Goal: Information Seeking & Learning: Learn about a topic

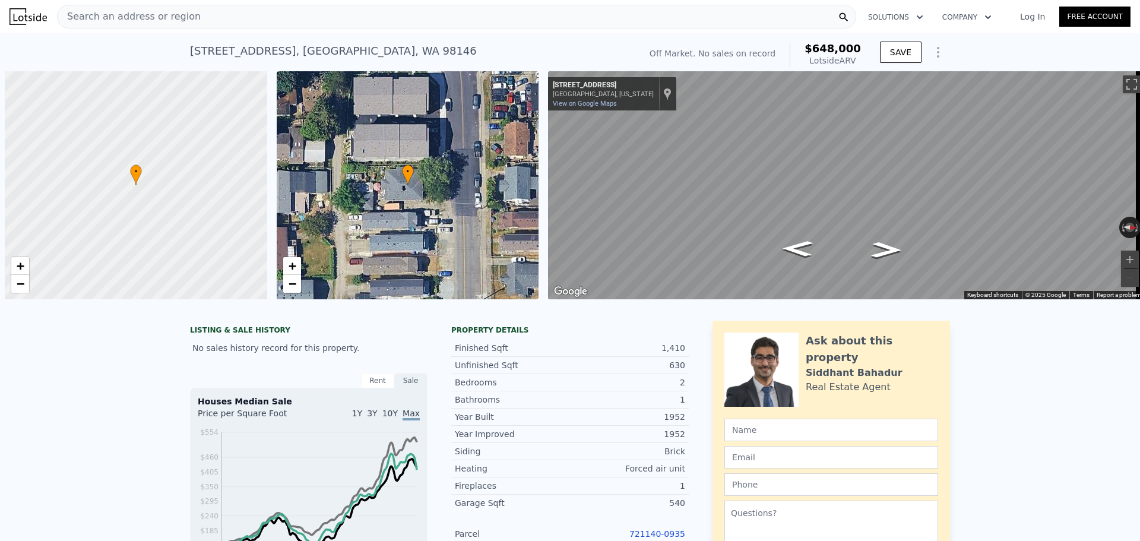
click at [268, 15] on div "Search an address or region" at bounding box center [456, 17] width 799 height 24
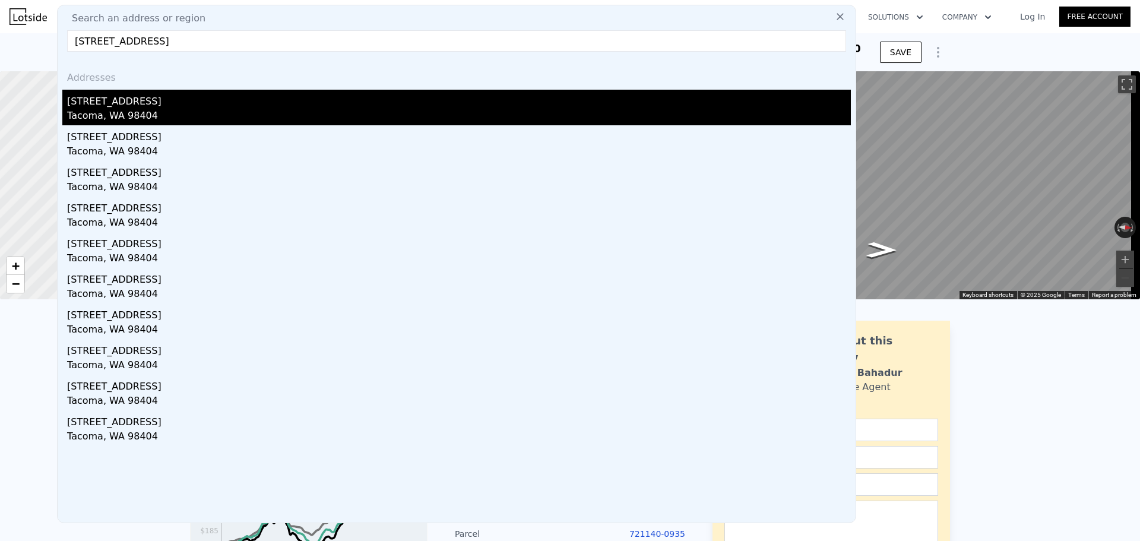
type input "[STREET_ADDRESS]"
click at [164, 107] on div "[STREET_ADDRESS]" at bounding box center [459, 99] width 784 height 19
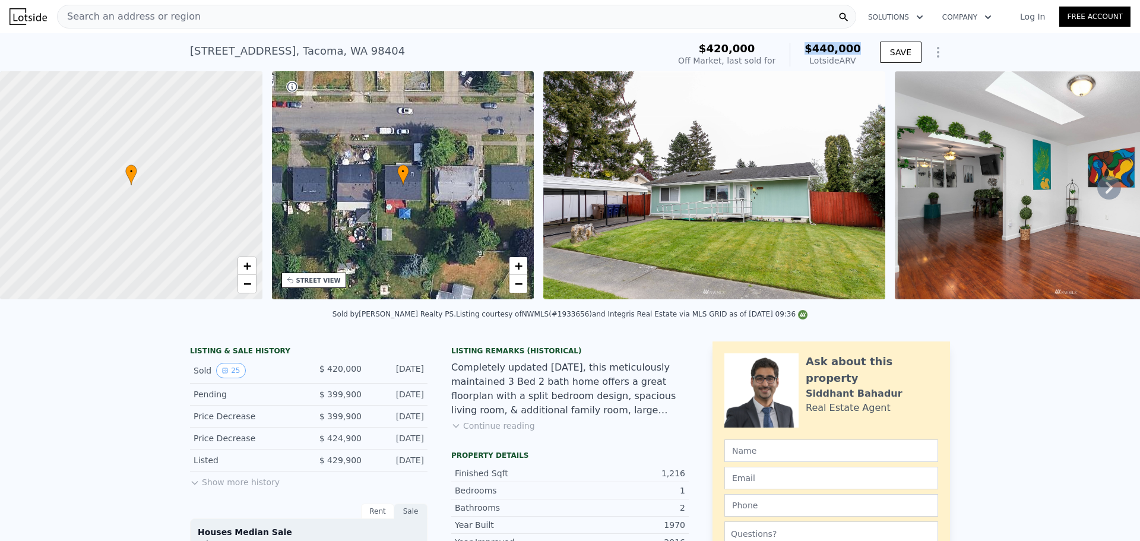
drag, startPoint x: 810, startPoint y: 42, endPoint x: 862, endPoint y: 50, distance: 52.9
click at [862, 50] on div "$420,000 Off Market, last sold for $440,000 Lotside ARV" at bounding box center [769, 54] width 192 height 33
copy span "$440,000"
click at [1111, 195] on icon at bounding box center [1109, 188] width 24 height 24
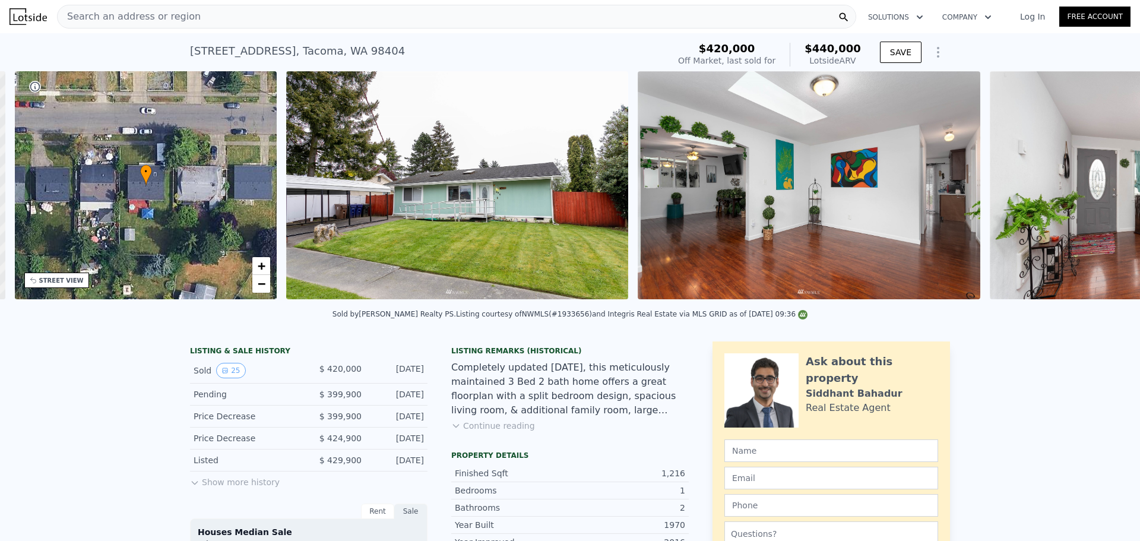
scroll to position [0, 277]
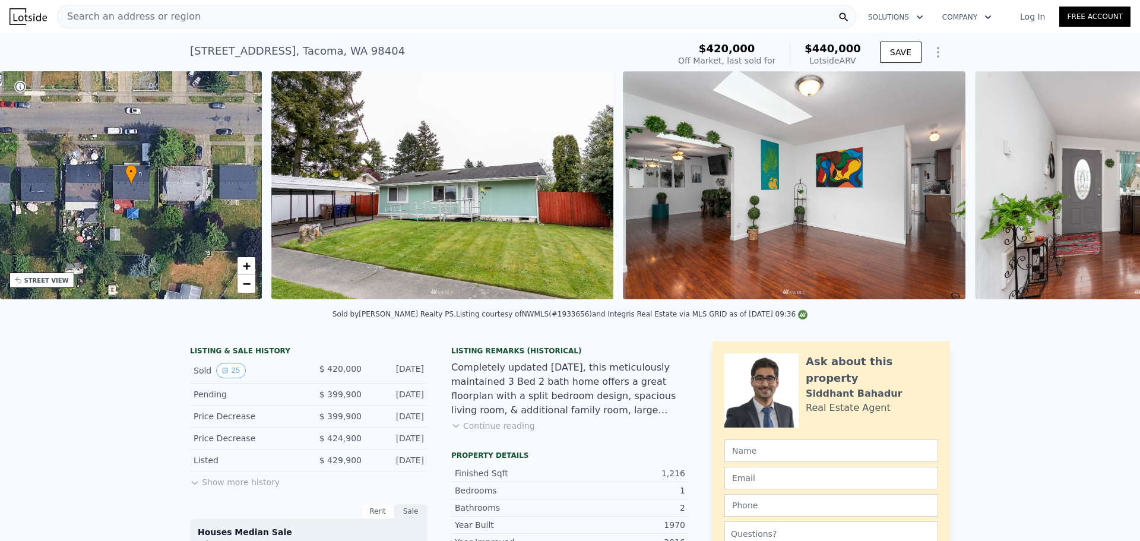
click at [1111, 195] on img at bounding box center [1146, 185] width 342 height 228
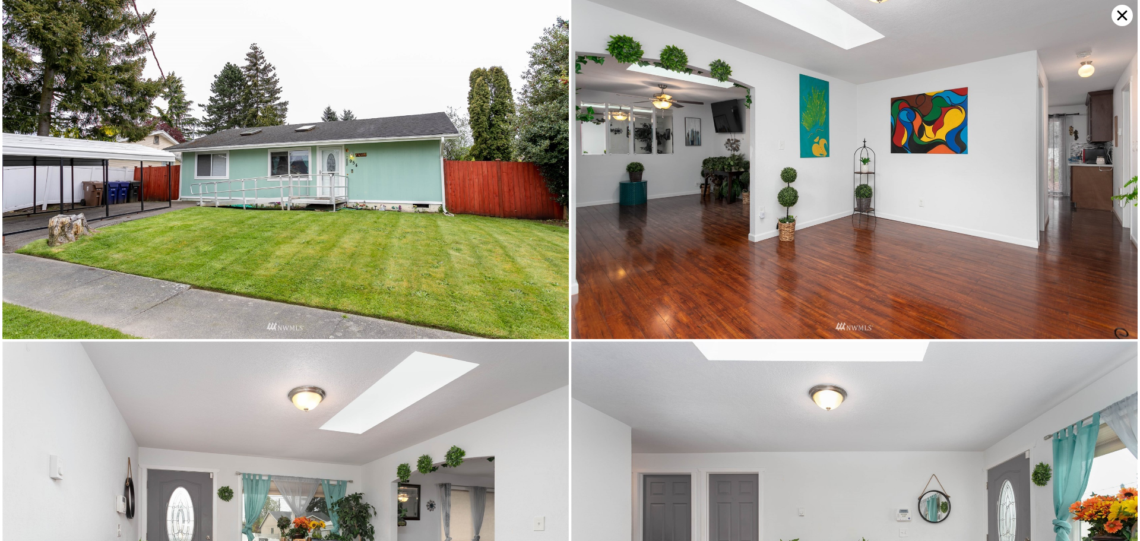
scroll to position [0, 0]
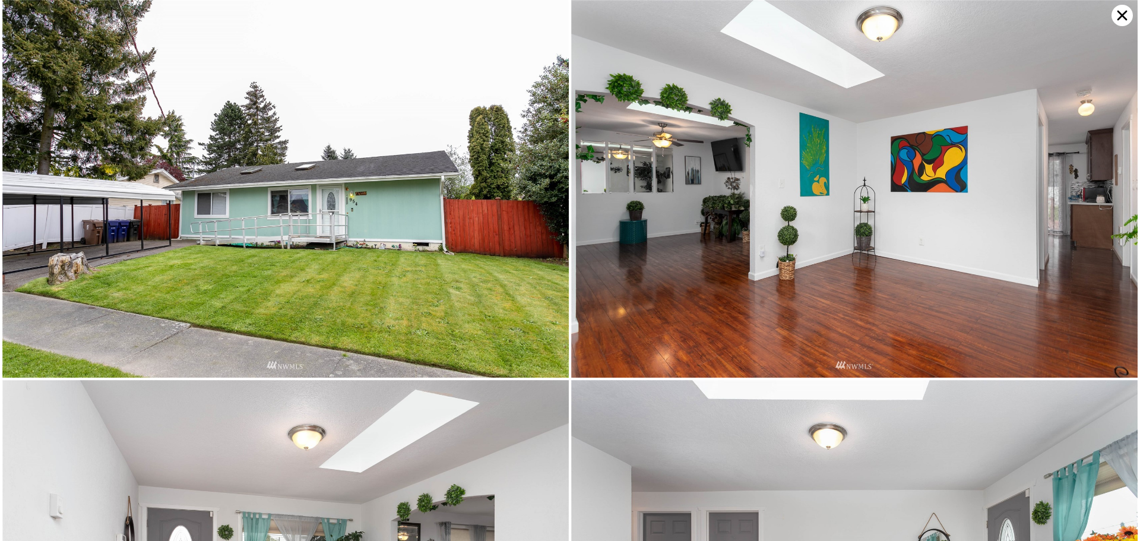
click at [1121, 10] on icon at bounding box center [1121, 15] width 21 height 21
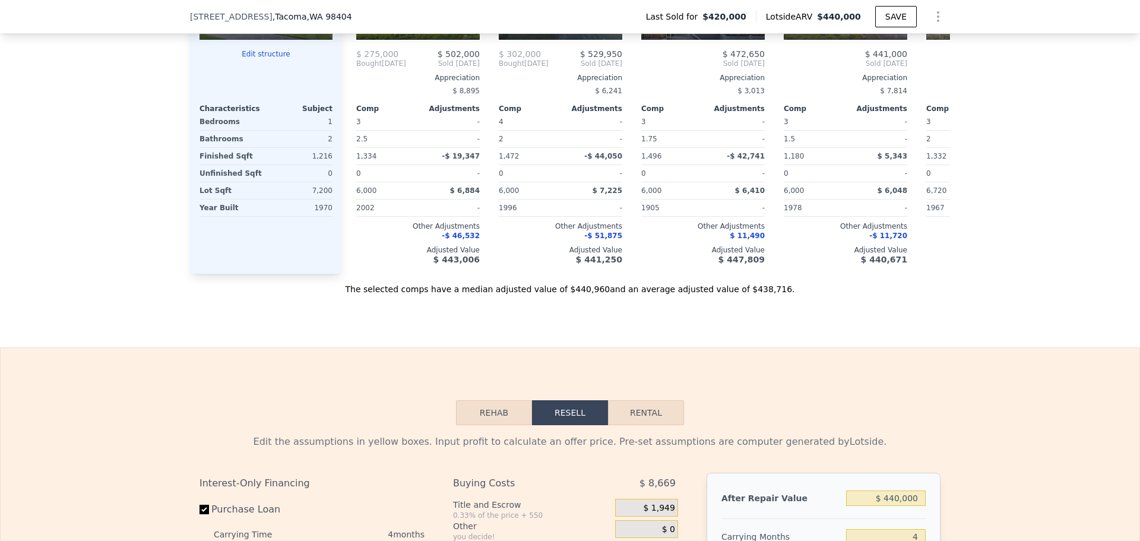
scroll to position [1499, 0]
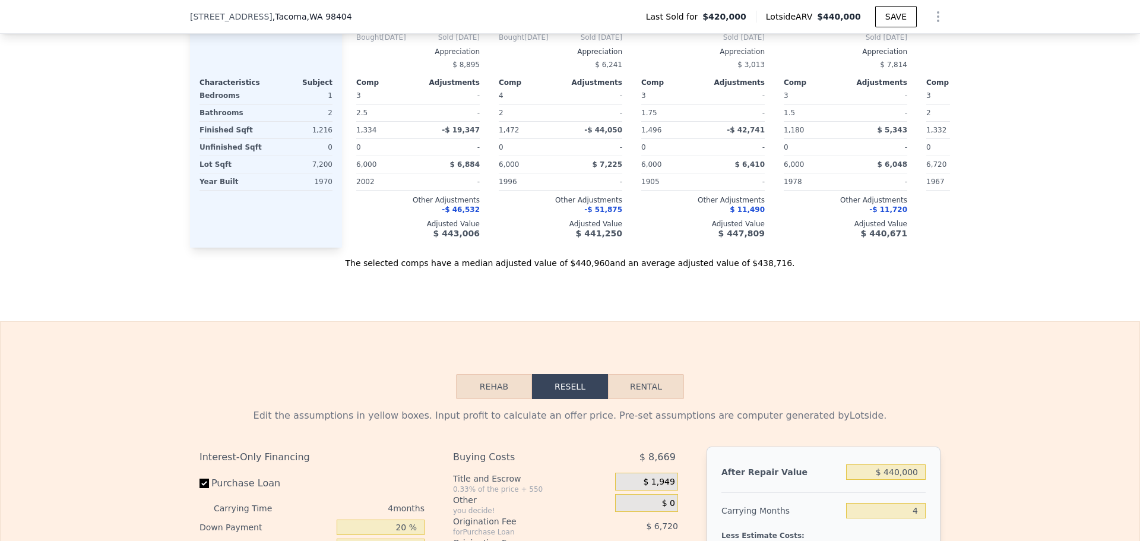
click at [499, 399] on button "Rehab" at bounding box center [494, 386] width 76 height 25
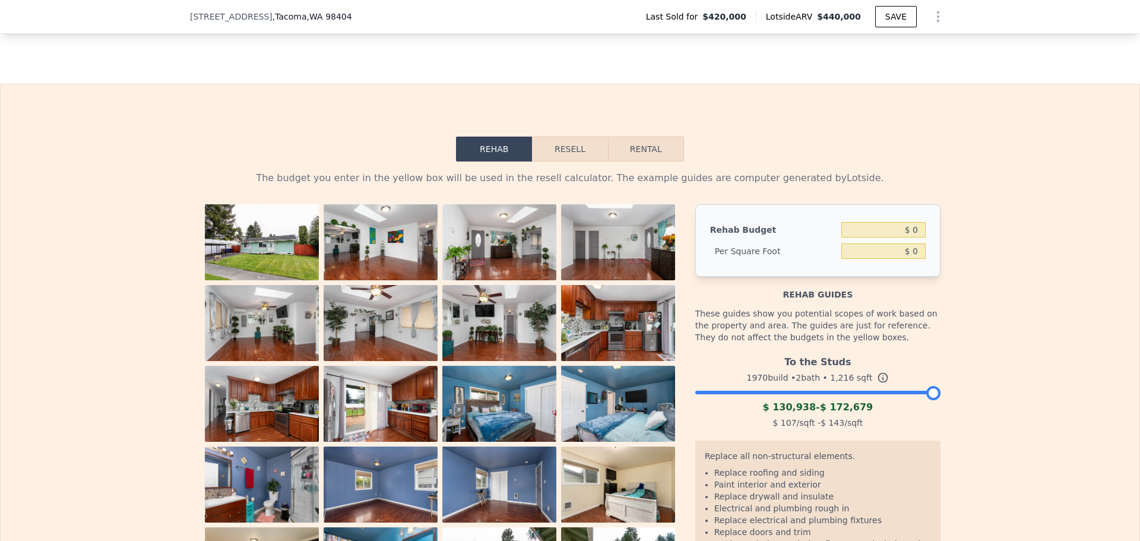
scroll to position [1895, 0]
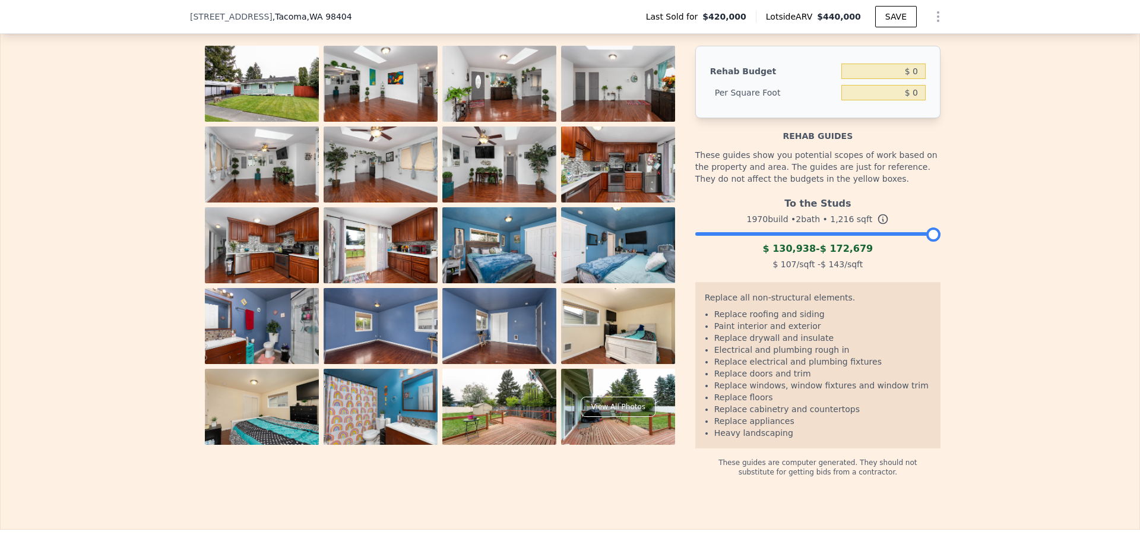
click at [815, 234] on div at bounding box center [817, 230] width 245 height 7
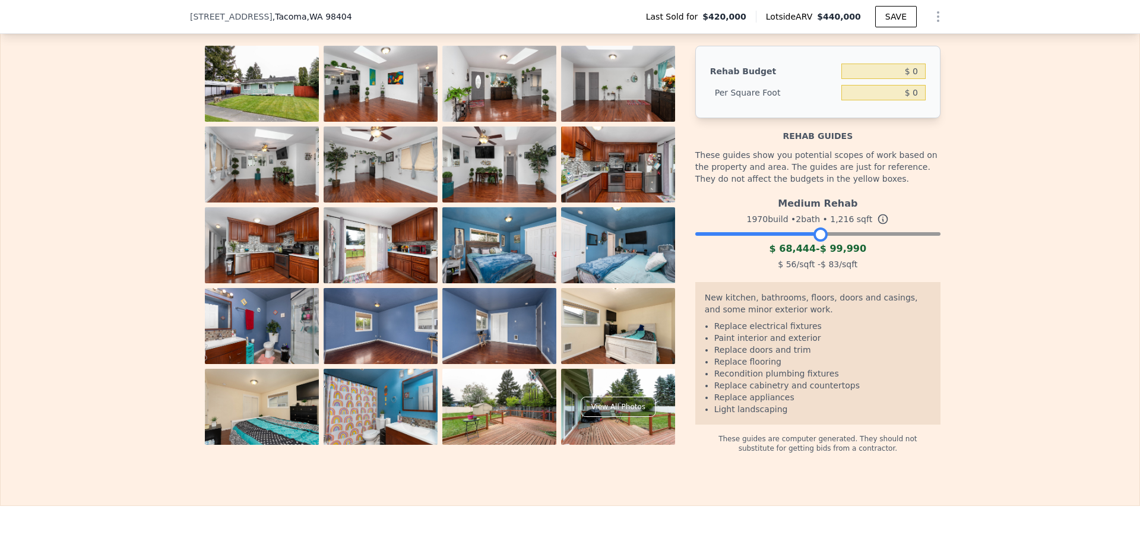
click at [858, 234] on div at bounding box center [817, 230] width 245 height 7
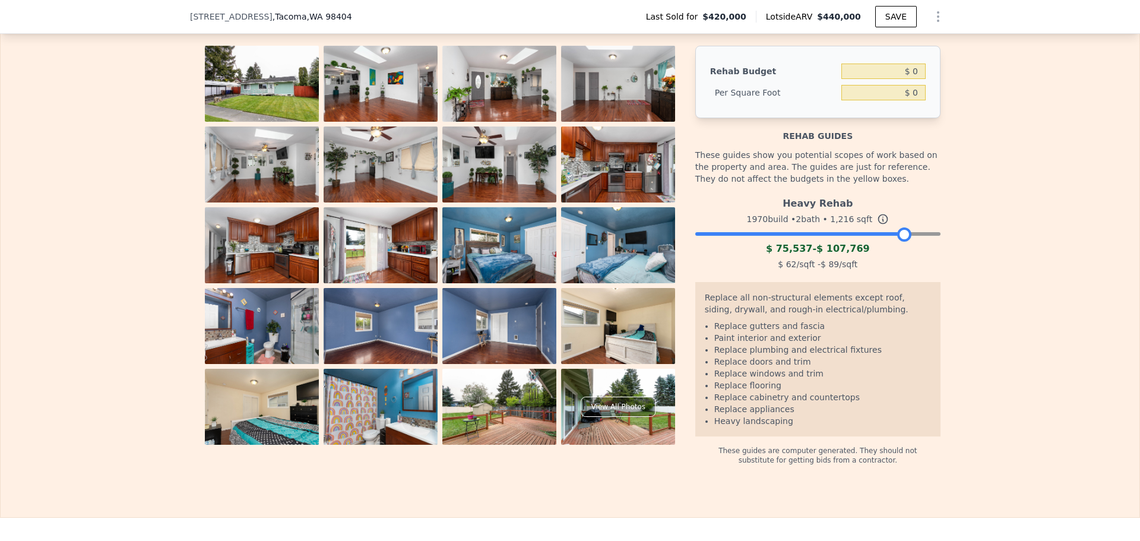
click at [899, 234] on div at bounding box center [817, 230] width 245 height 7
click at [852, 234] on div at bounding box center [817, 230] width 245 height 7
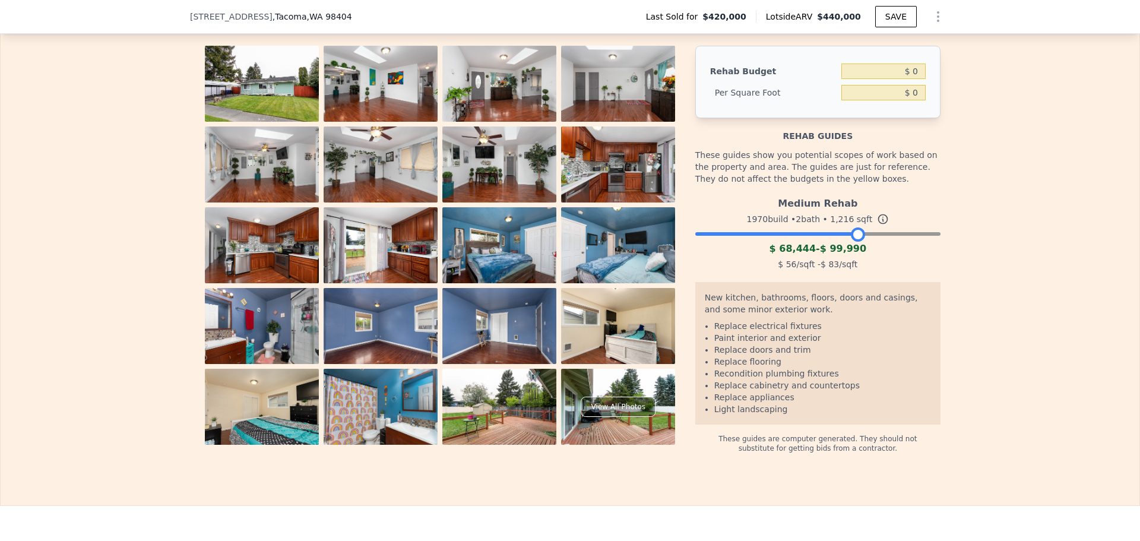
click at [889, 234] on div at bounding box center [817, 230] width 245 height 7
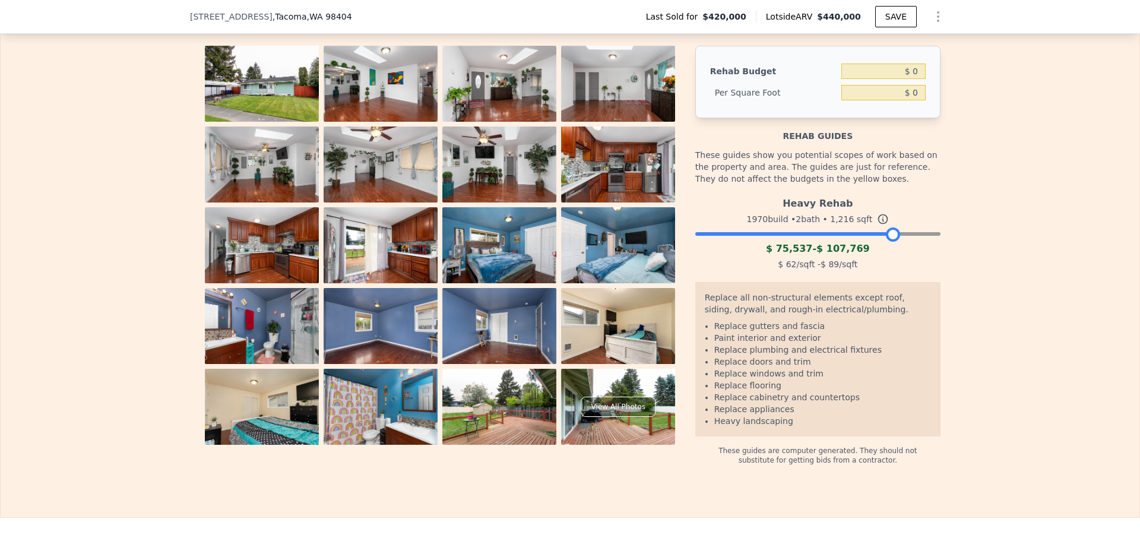
click at [839, 234] on div at bounding box center [817, 230] width 245 height 7
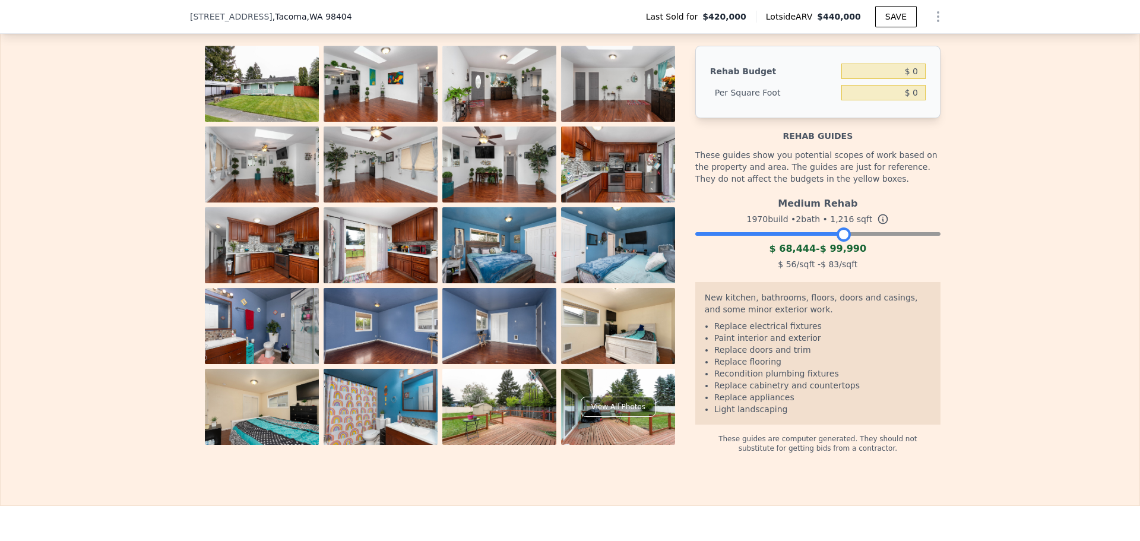
click at [881, 255] on div "Medium Rehab 1970 build • 2 bath • 1,216 sqft $ 68,444 - $ 99,990 $ 56 /sqft - …" at bounding box center [817, 232] width 245 height 81
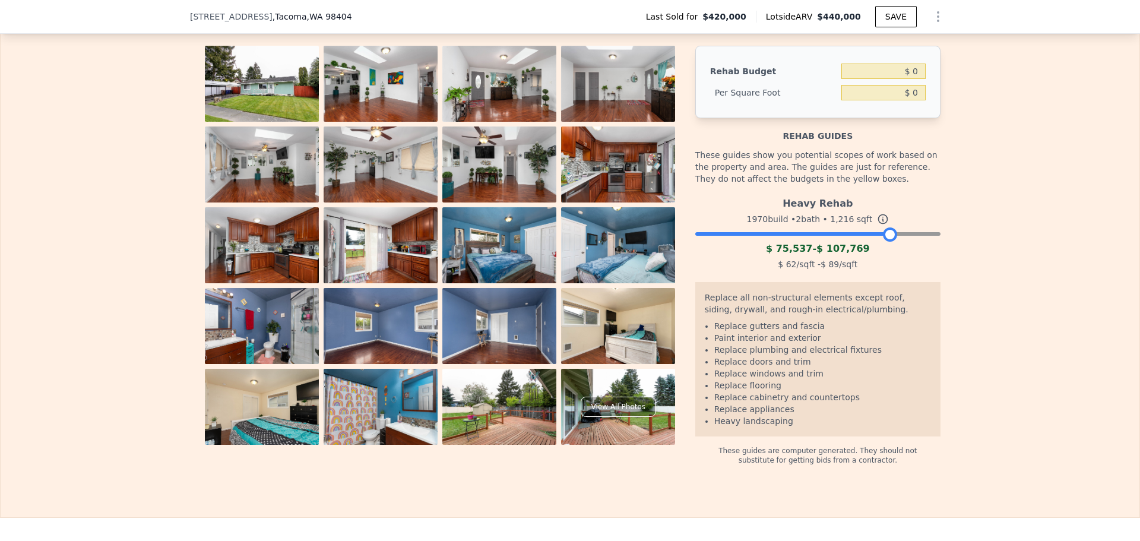
click at [884, 234] on div at bounding box center [817, 230] width 245 height 7
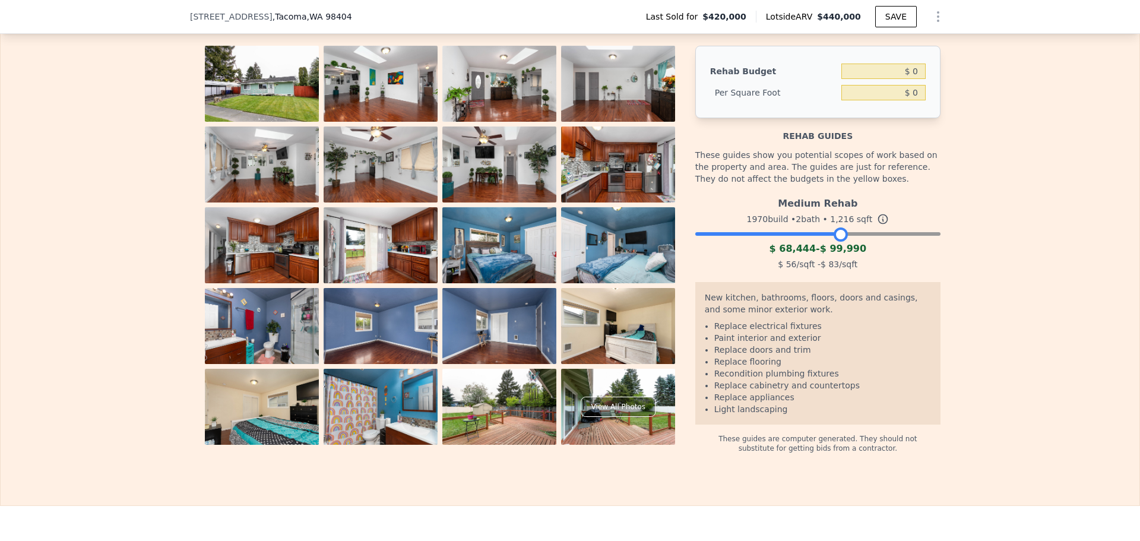
click at [838, 234] on div at bounding box center [817, 230] width 245 height 7
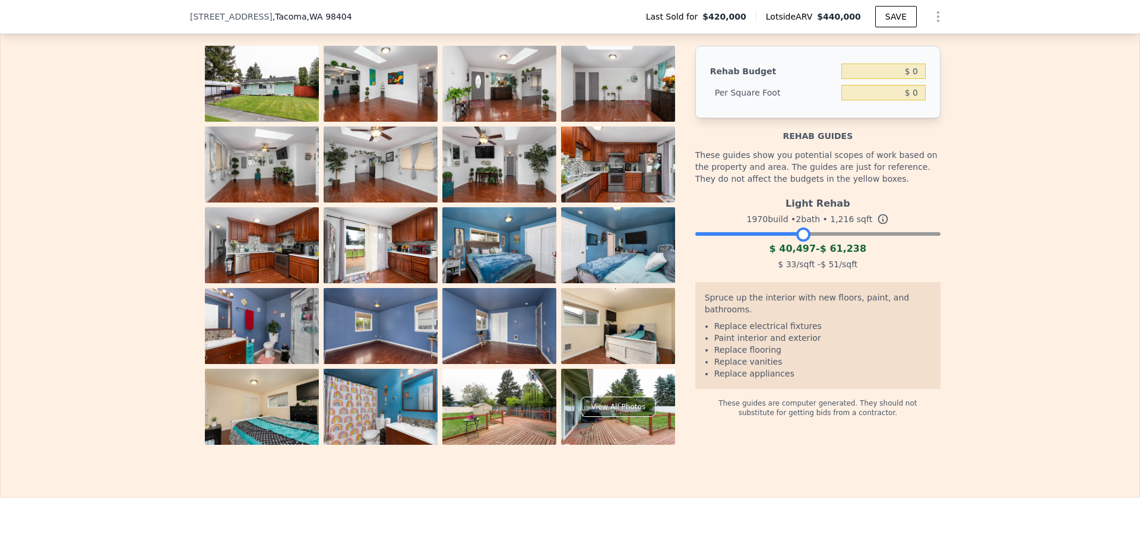
click at [797, 234] on div at bounding box center [817, 230] width 245 height 7
click at [843, 234] on div at bounding box center [817, 230] width 245 height 7
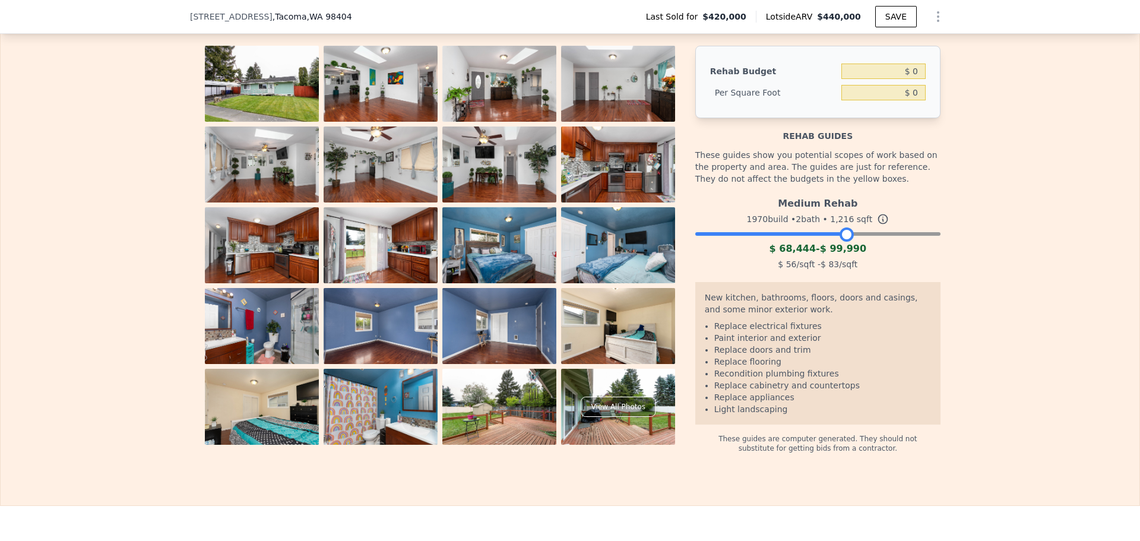
click at [868, 234] on div at bounding box center [817, 230] width 245 height 7
click at [878, 234] on div at bounding box center [817, 230] width 245 height 7
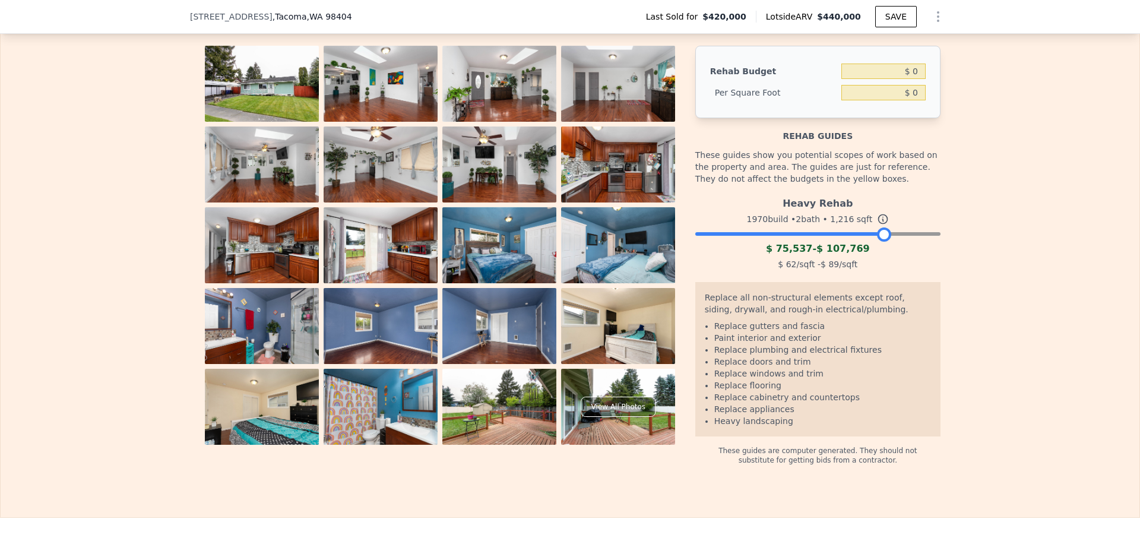
click at [811, 253] on div "Heavy Rehab 1970 build • 2 bath • 1,216 sqft $ 75,537 - $ 107,769 $ 62 /sqft - …" at bounding box center [817, 232] width 245 height 81
click at [819, 234] on div at bounding box center [817, 230] width 245 height 7
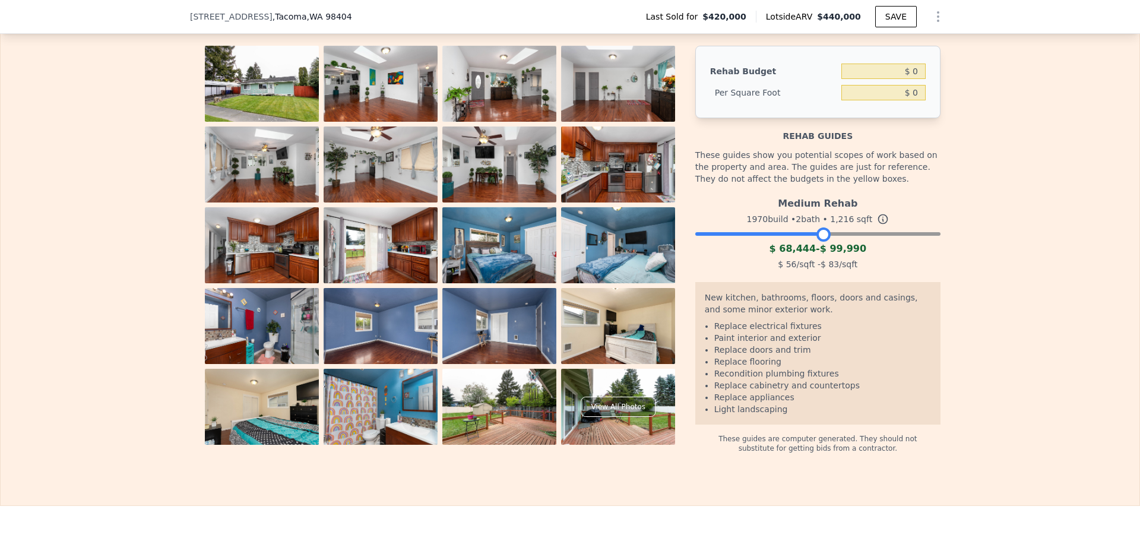
click at [754, 234] on div at bounding box center [817, 230] width 245 height 7
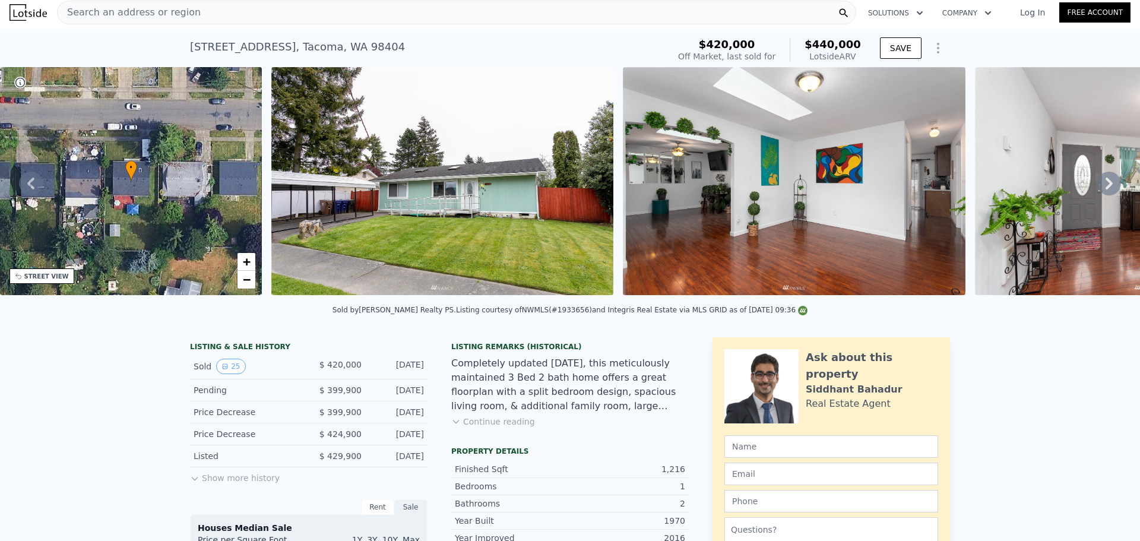
scroll to position [0, 0]
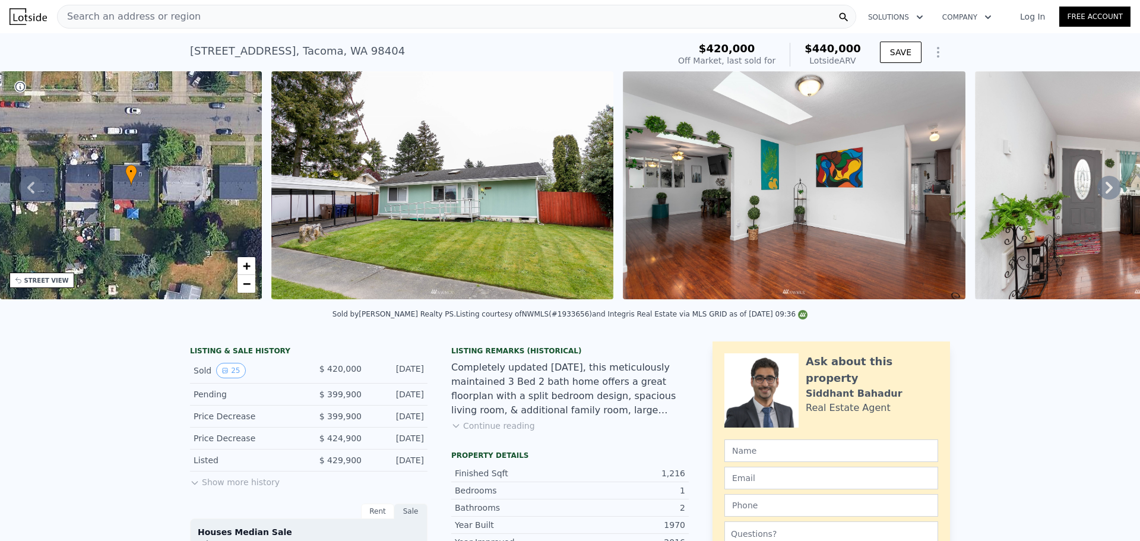
click at [357, 23] on div "Search an address or region" at bounding box center [456, 17] width 799 height 24
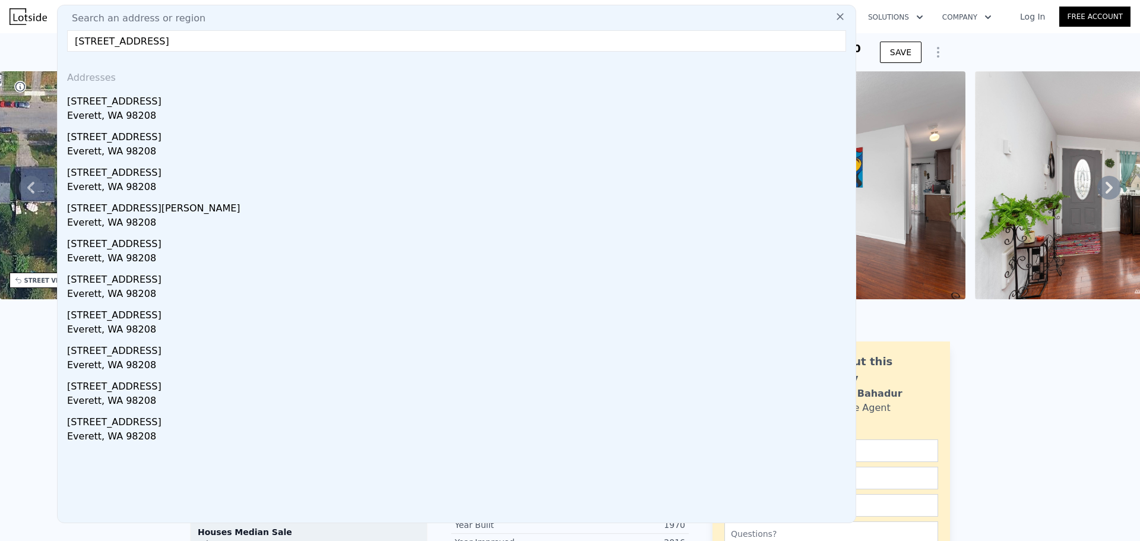
click at [342, 41] on input "[STREET_ADDRESS]" at bounding box center [456, 40] width 779 height 21
type input "[STREET_ADDRESS]"
